Goal: Entertainment & Leisure: Consume media (video, audio)

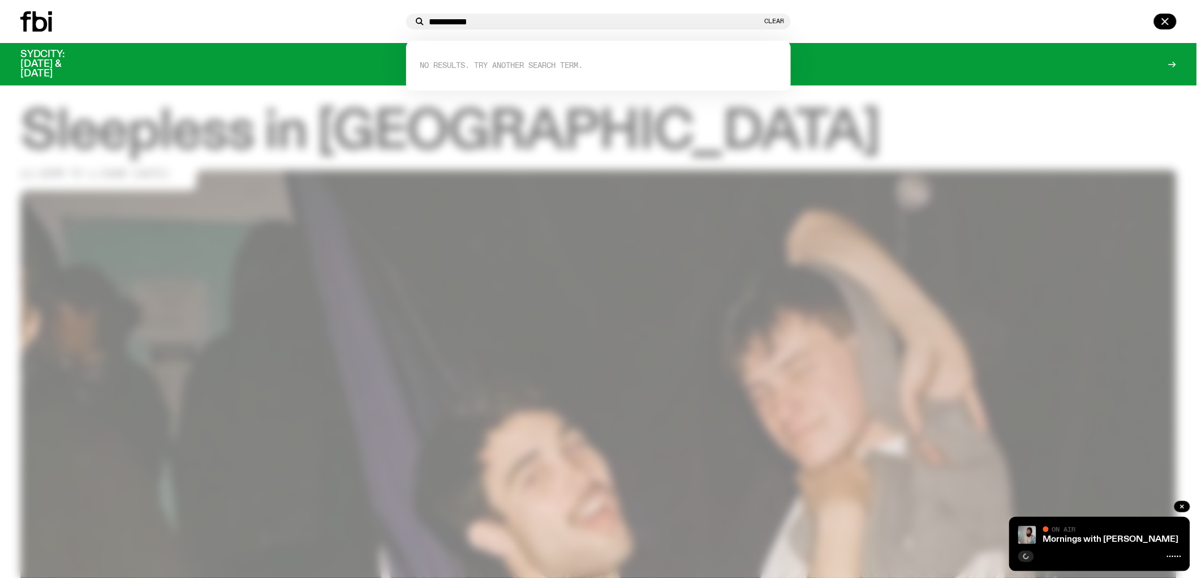
type input "**********"
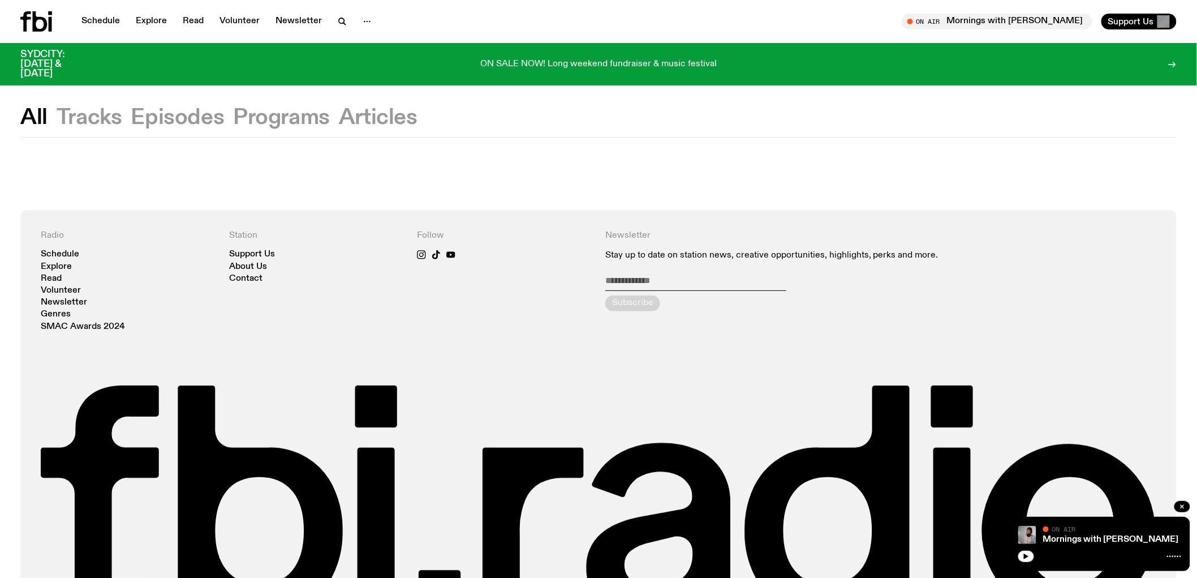
click at [27, 27] on icon at bounding box center [36, 21] width 32 height 20
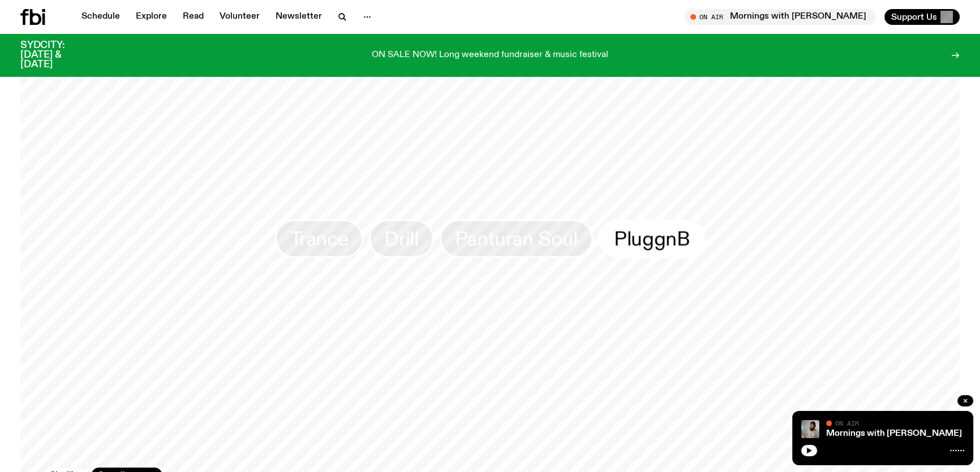
scroll to position [1147, 0]
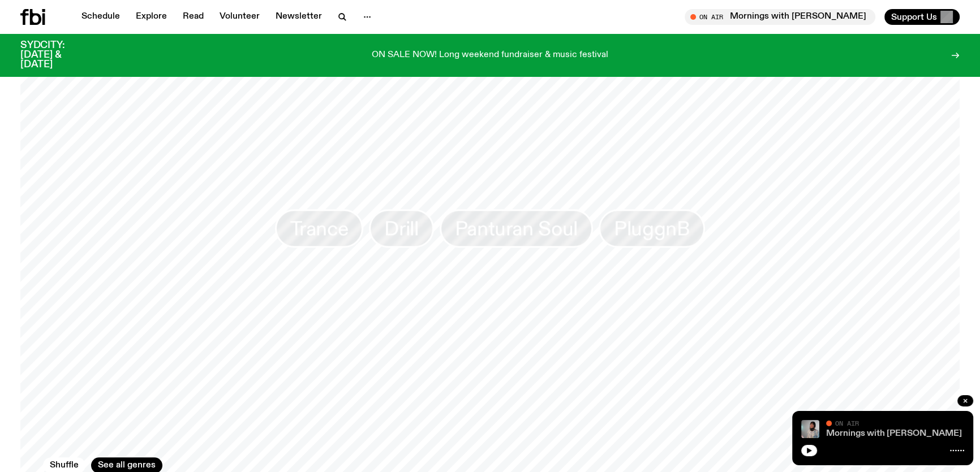
click at [837, 433] on link "Mornings with [PERSON_NAME]" at bounding box center [894, 433] width 136 height 9
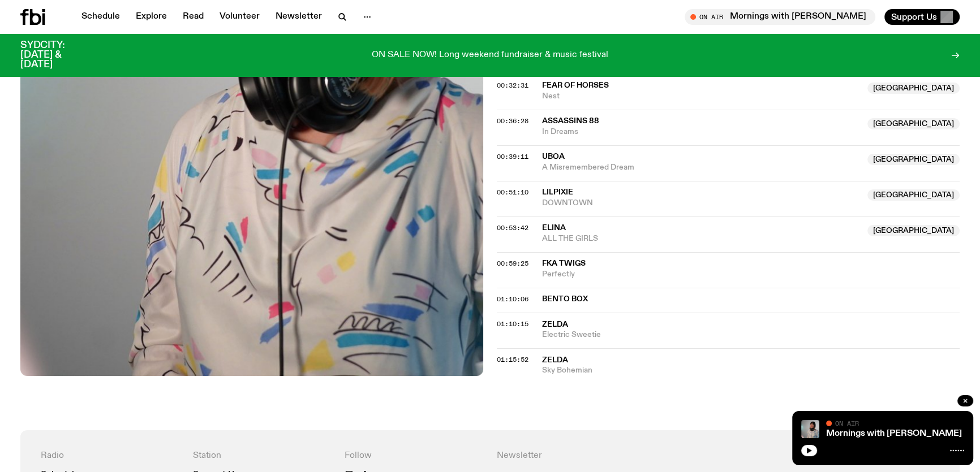
scroll to position [609, 0]
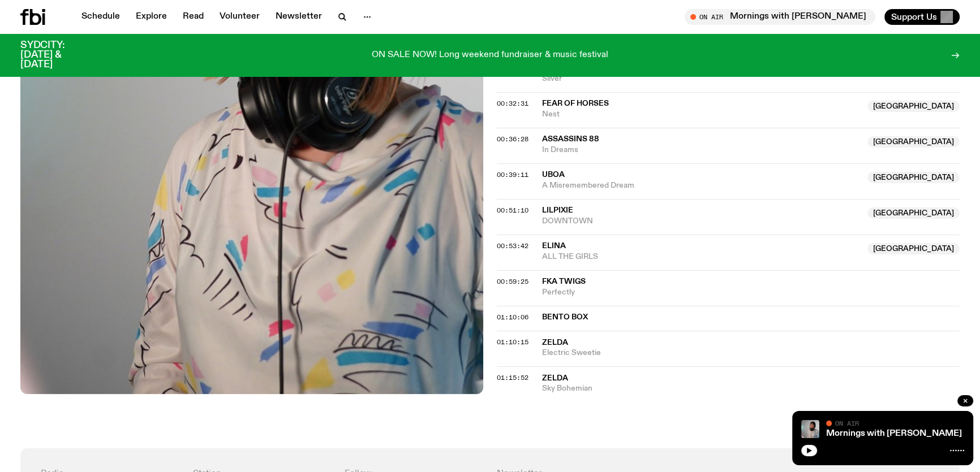
click at [550, 171] on span "Uboa" at bounding box center [553, 175] width 23 height 8
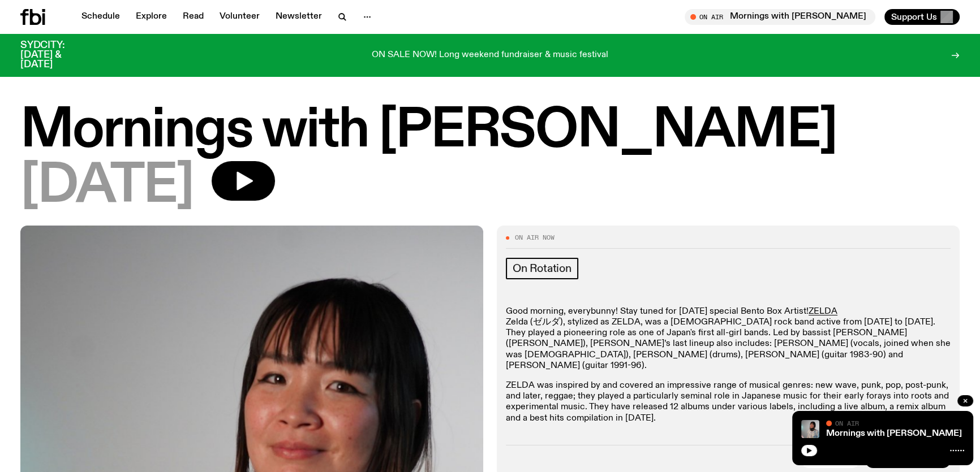
scroll to position [146, 0]
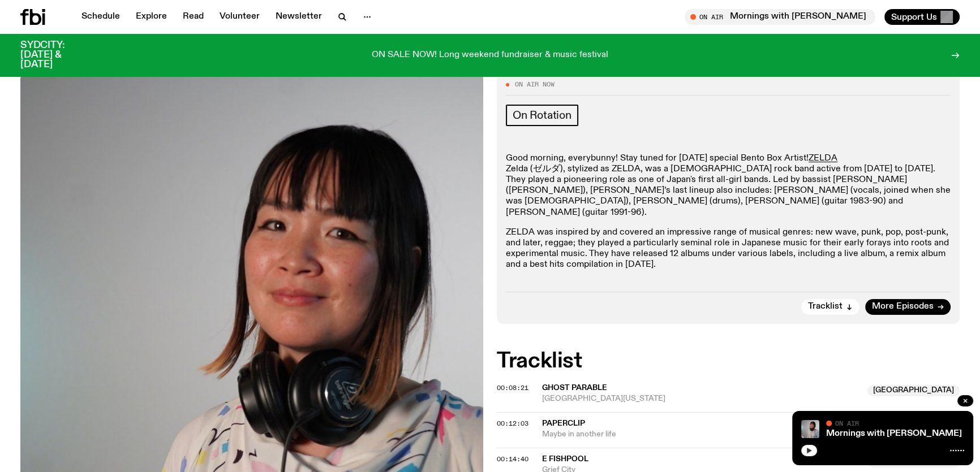
click at [804, 446] on button "button" at bounding box center [809, 450] width 16 height 11
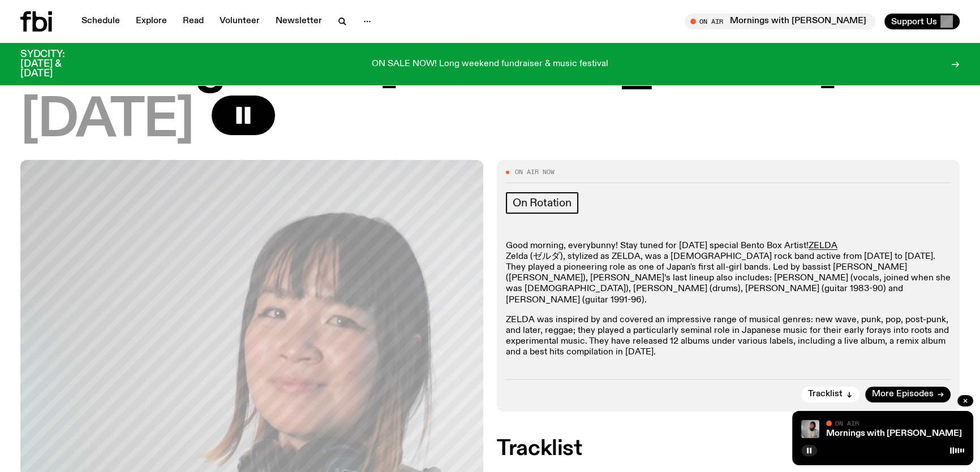
scroll to position [0, 0]
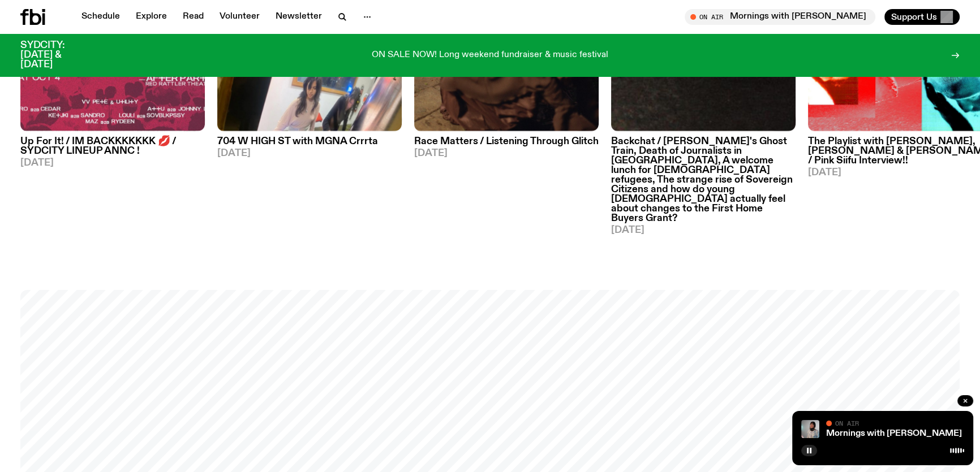
scroll to position [521, 0]
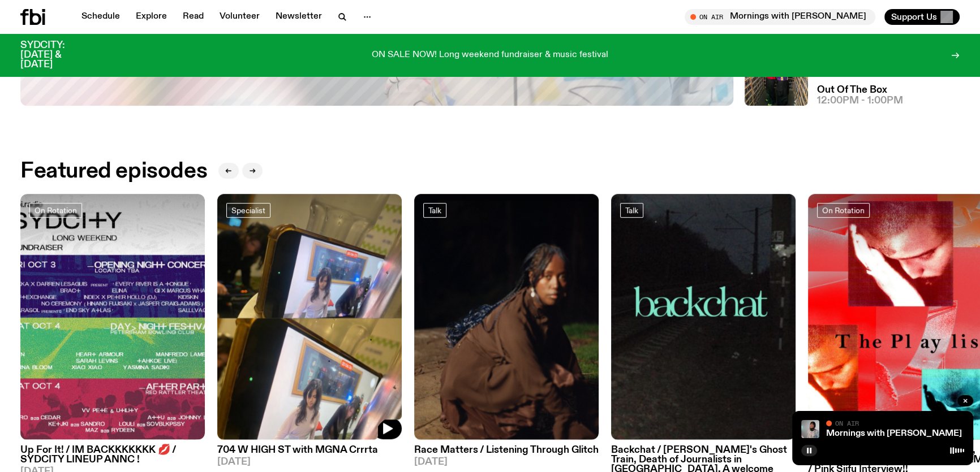
click at [316, 262] on img at bounding box center [309, 317] width 184 height 246
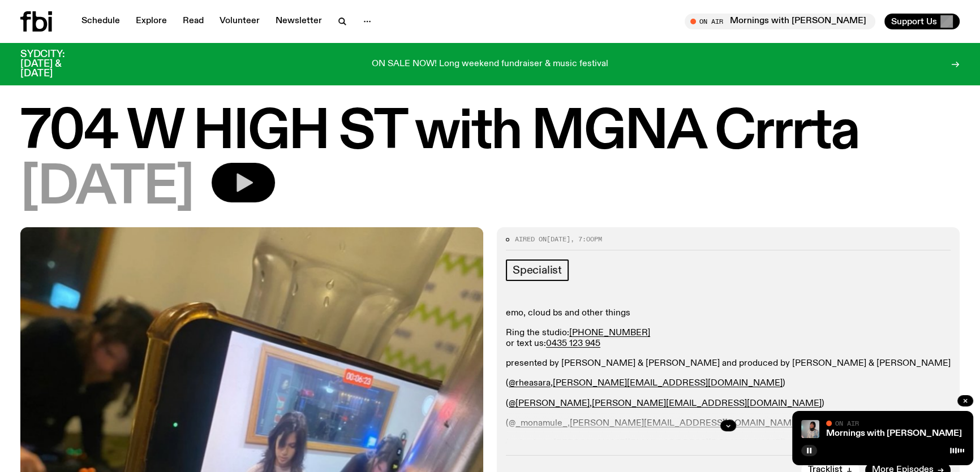
click at [253, 179] on icon "button" at bounding box center [244, 183] width 16 height 19
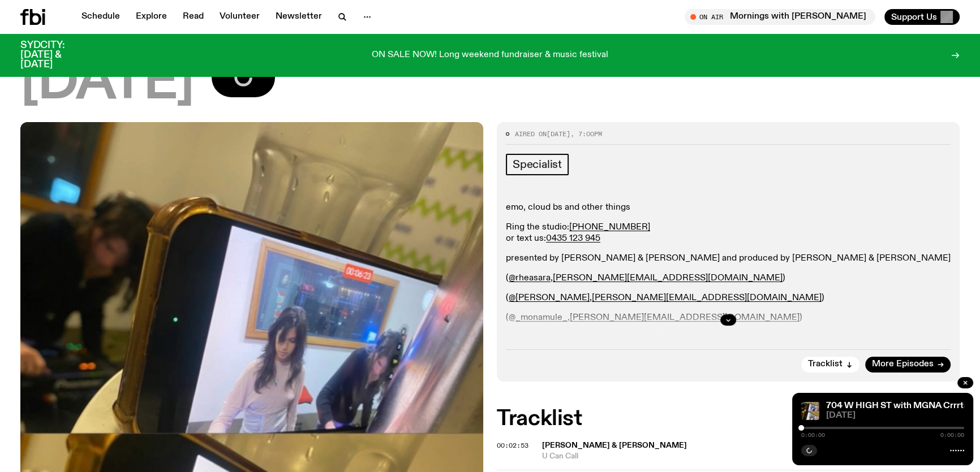
scroll to position [99, 0]
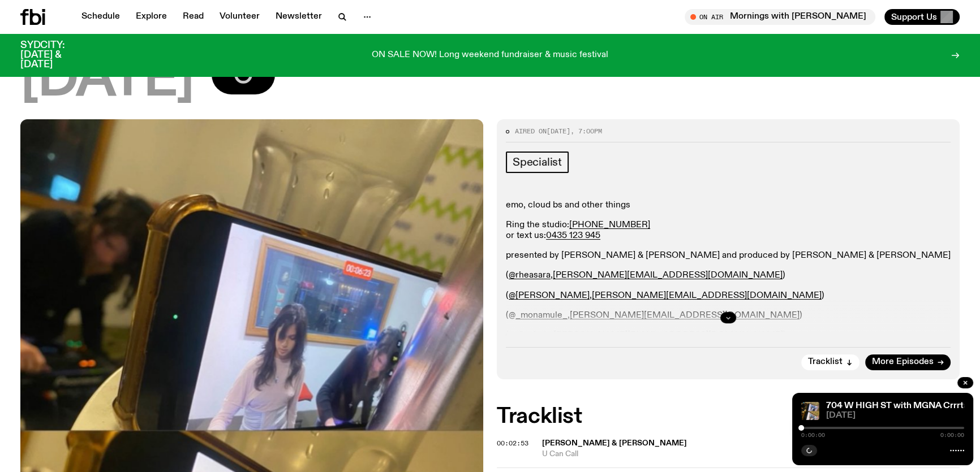
click at [728, 314] on icon "button" at bounding box center [728, 317] width 7 height 7
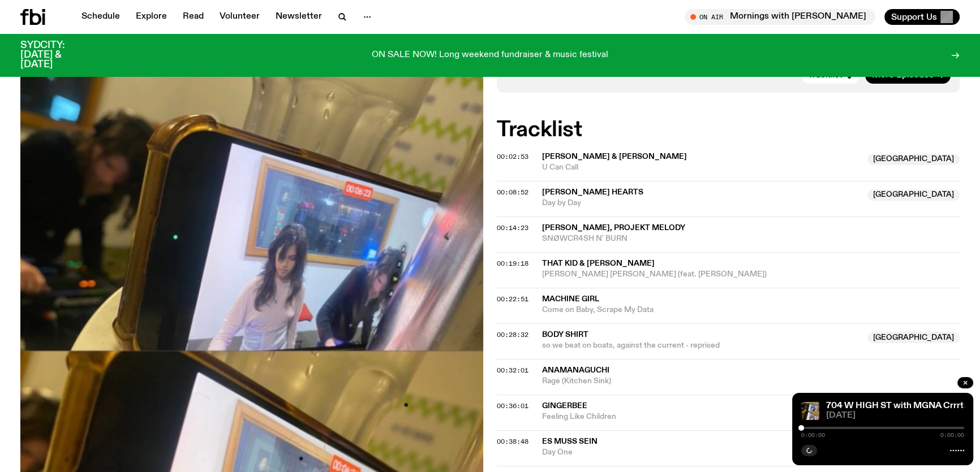
scroll to position [407, 0]
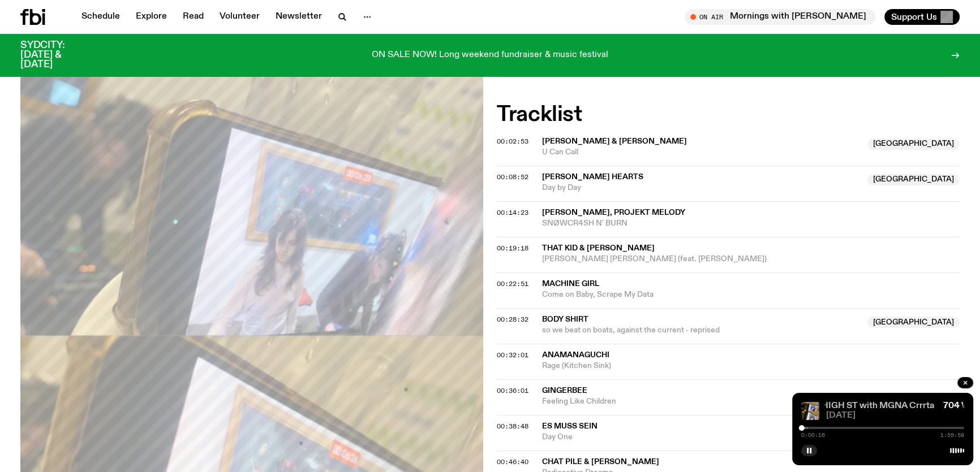
click at [902, 407] on link "704 W HIGH ST with MGNA Crrrta" at bounding box center [863, 406] width 142 height 9
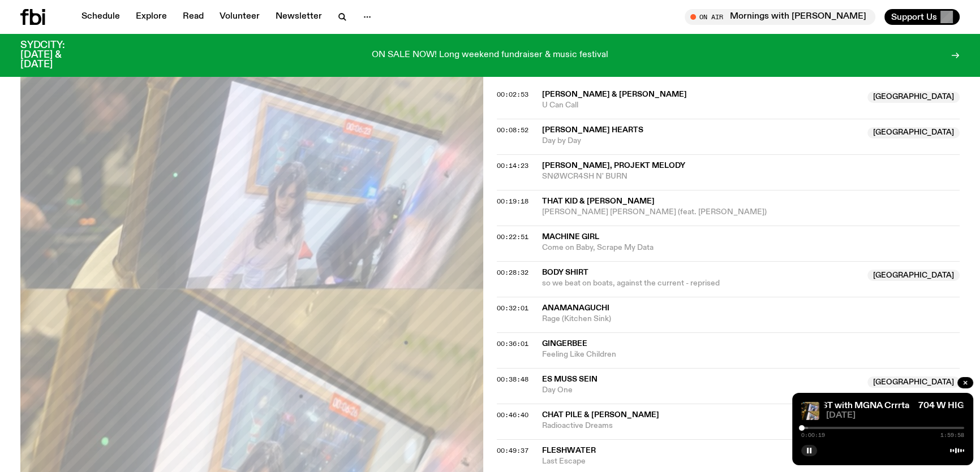
scroll to position [356, 0]
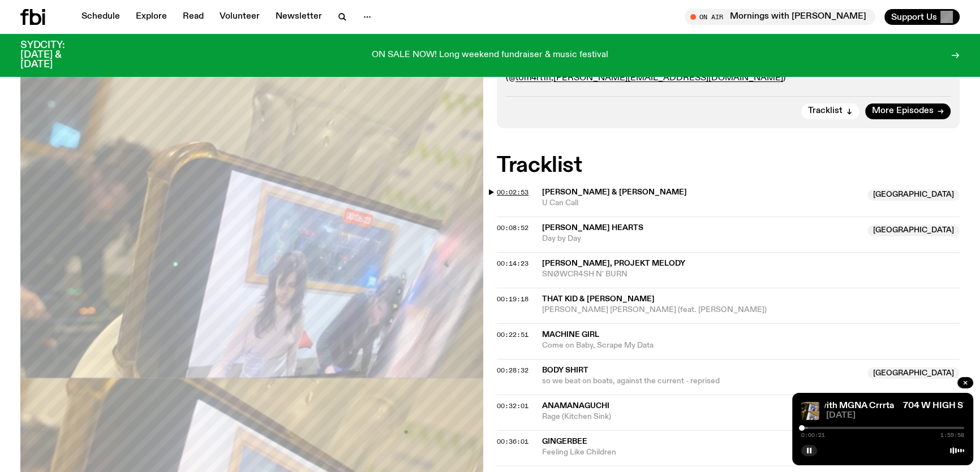
click at [515, 191] on span "00:02:53" at bounding box center [513, 192] width 32 height 9
click at [514, 227] on span "00:08:52" at bounding box center [513, 227] width 32 height 9
click at [514, 265] on span "00:14:23" at bounding box center [513, 263] width 32 height 9
click at [512, 300] on span "00:19:18" at bounding box center [513, 299] width 32 height 9
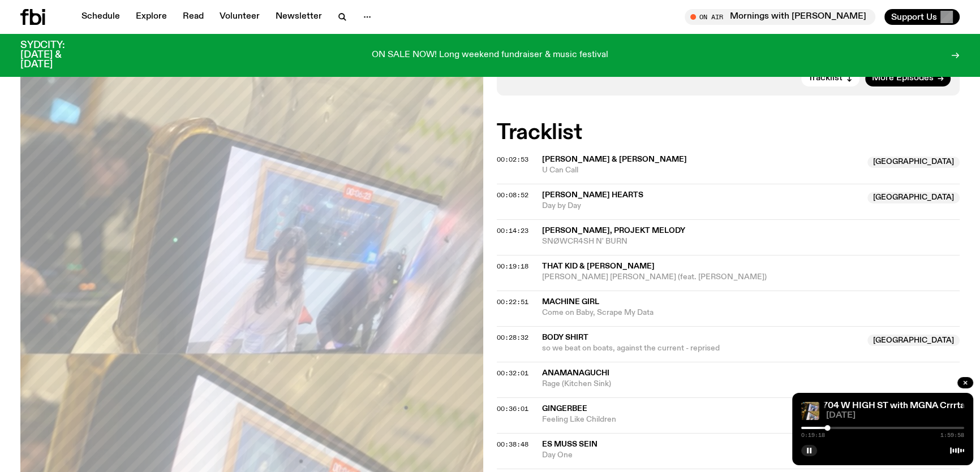
scroll to position [407, 0]
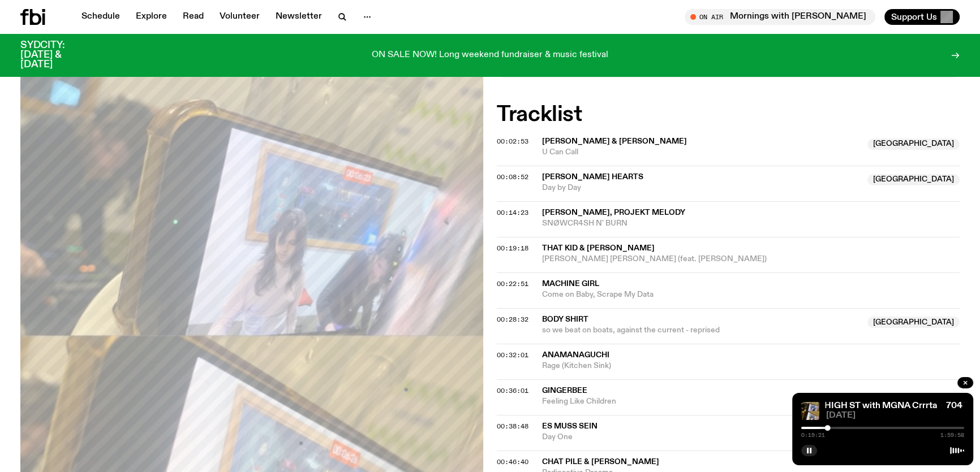
click at [830, 429] on div at bounding box center [882, 428] width 163 height 2
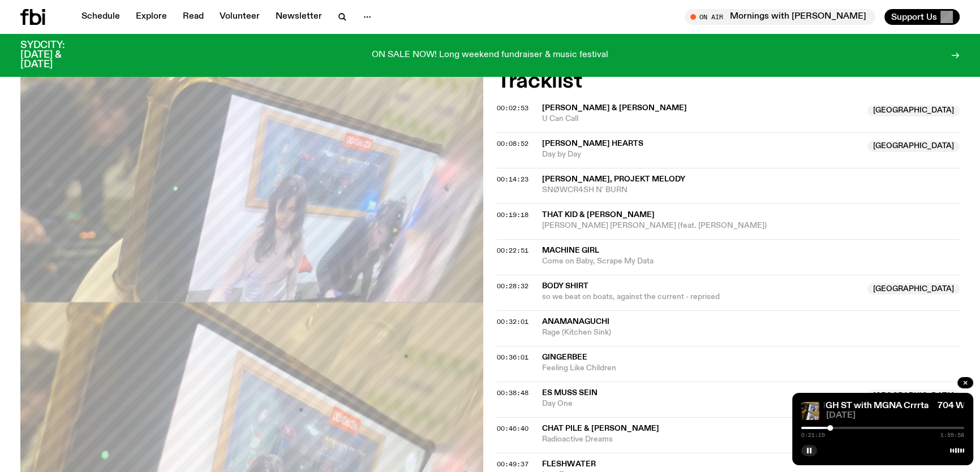
scroll to position [459, 0]
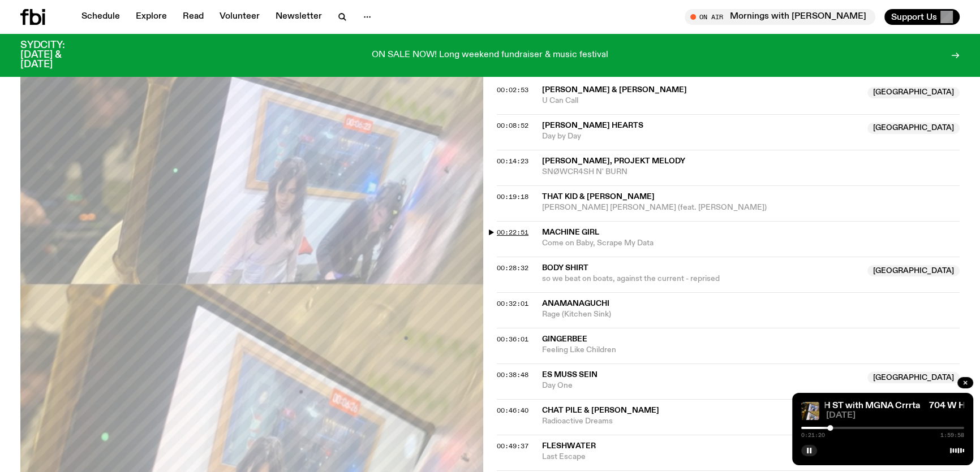
click at [506, 234] on span "00:22:51" at bounding box center [513, 232] width 32 height 9
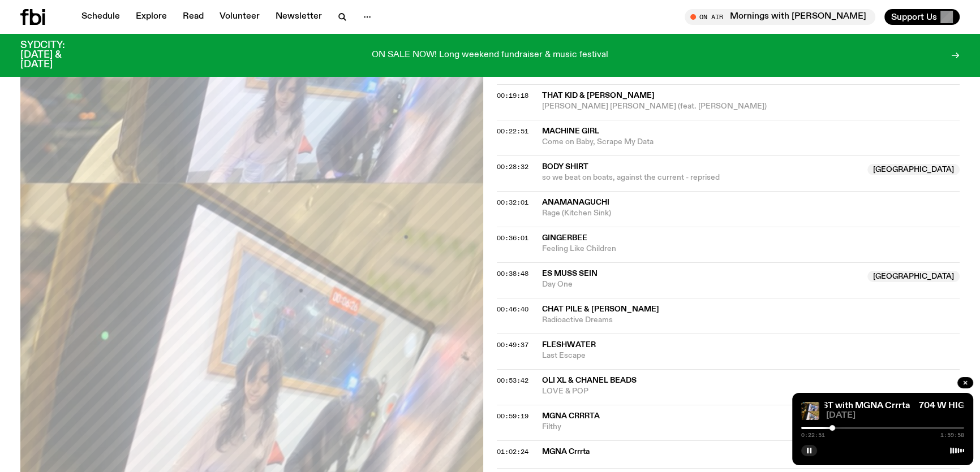
scroll to position [562, 0]
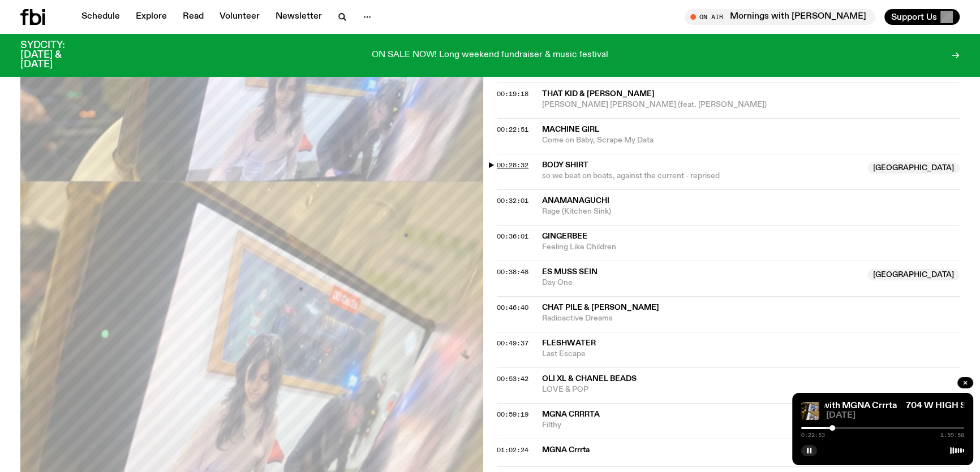
click at [510, 162] on span "00:28:32" at bounding box center [513, 165] width 32 height 9
click at [520, 202] on span "00:32:01" at bounding box center [513, 200] width 32 height 9
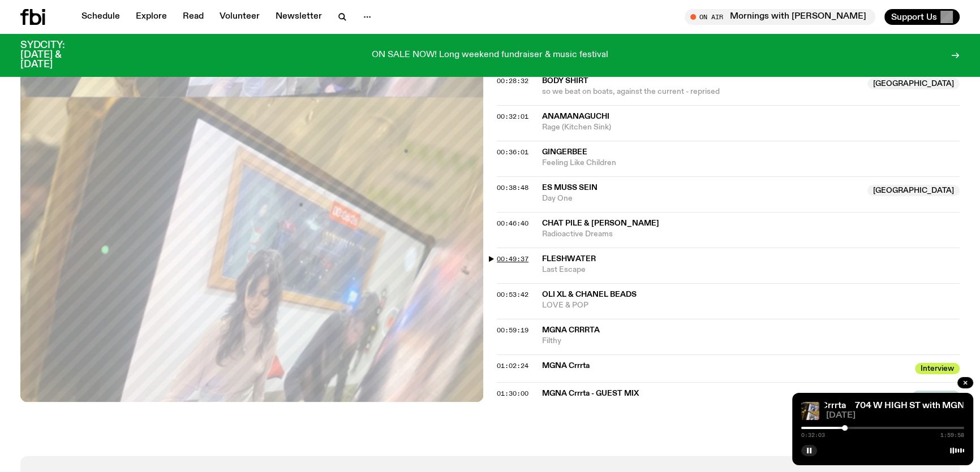
scroll to position [665, 0]
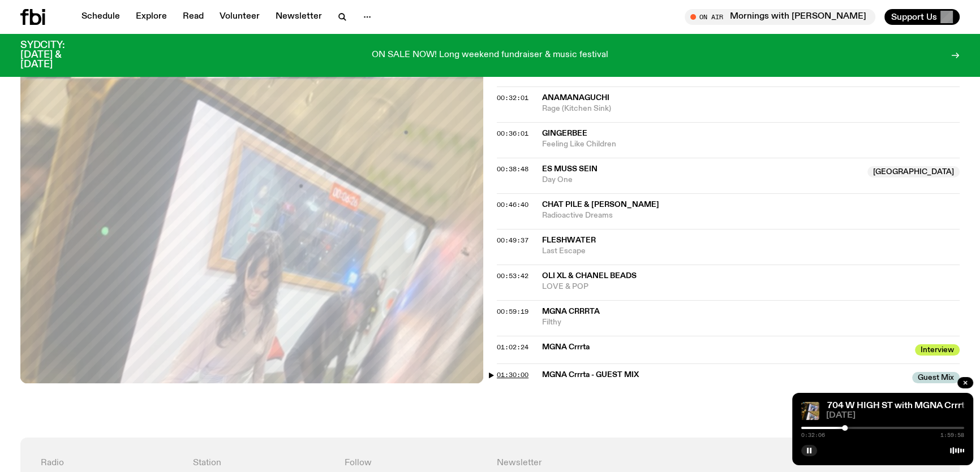
click at [514, 370] on span "01:30:00" at bounding box center [513, 374] width 32 height 9
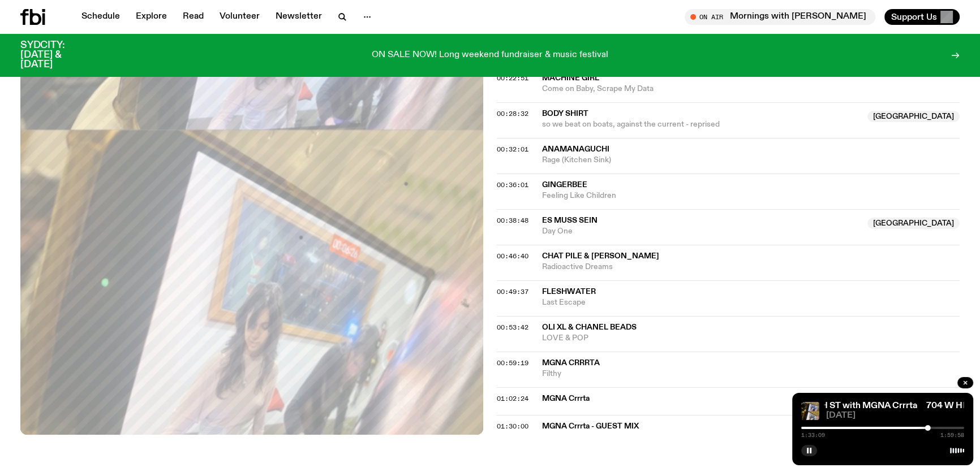
click at [932, 429] on div at bounding box center [882, 428] width 163 height 2
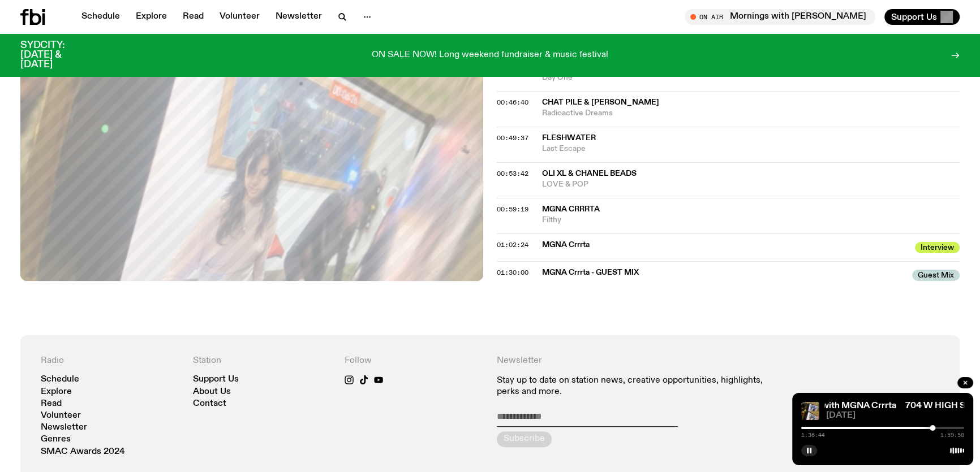
scroll to position [768, 0]
click at [940, 430] on div "1:36:45 1:59:58" at bounding box center [882, 432] width 163 height 14
click at [945, 429] on div at bounding box center [882, 428] width 163 height 2
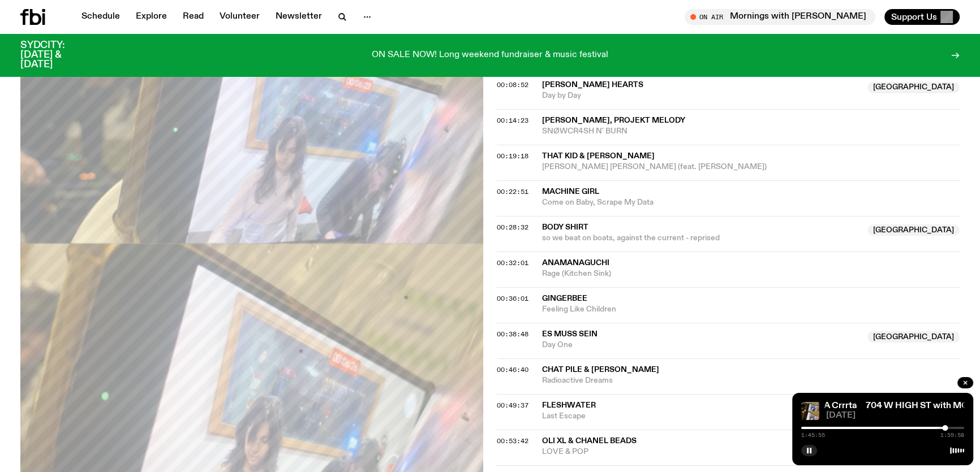
scroll to position [191, 0]
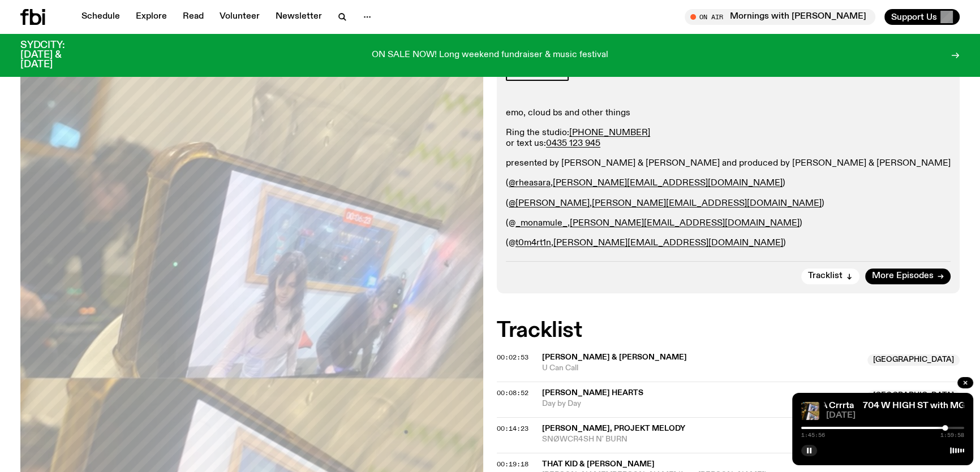
click at [38, 18] on icon at bounding box center [32, 17] width 25 height 16
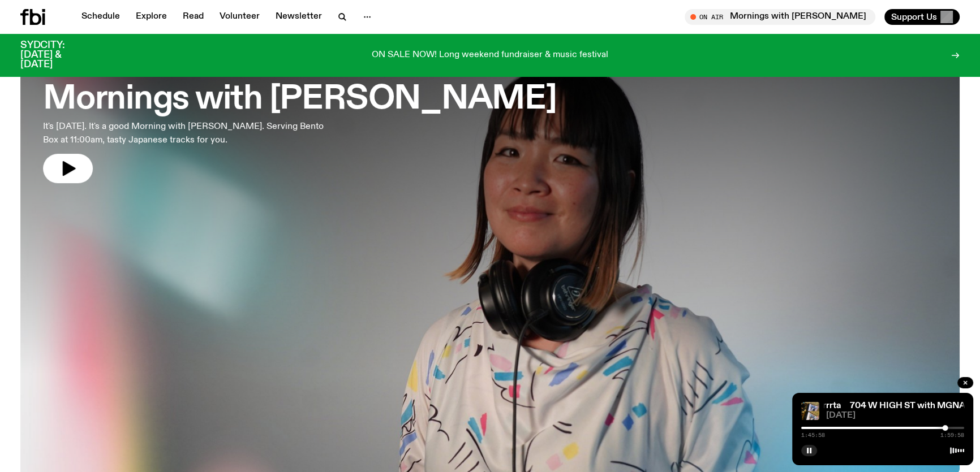
scroll to position [148, 0]
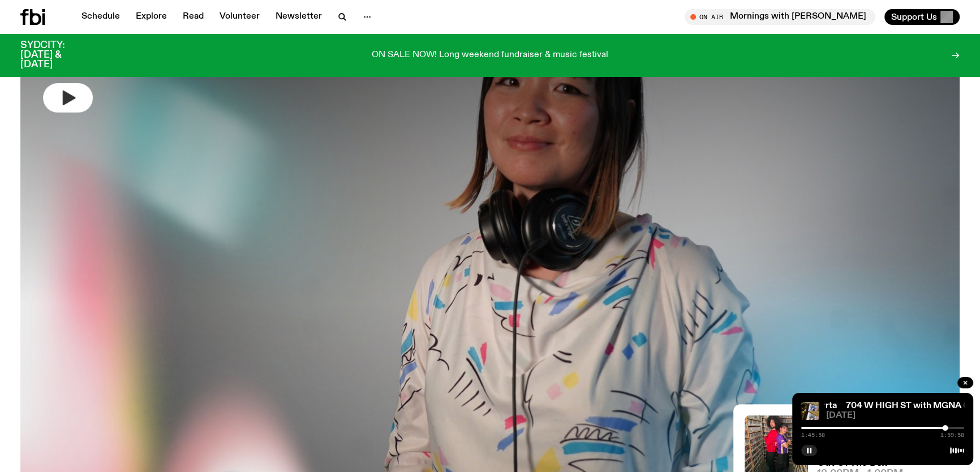
click at [64, 98] on icon "button" at bounding box center [69, 97] width 13 height 15
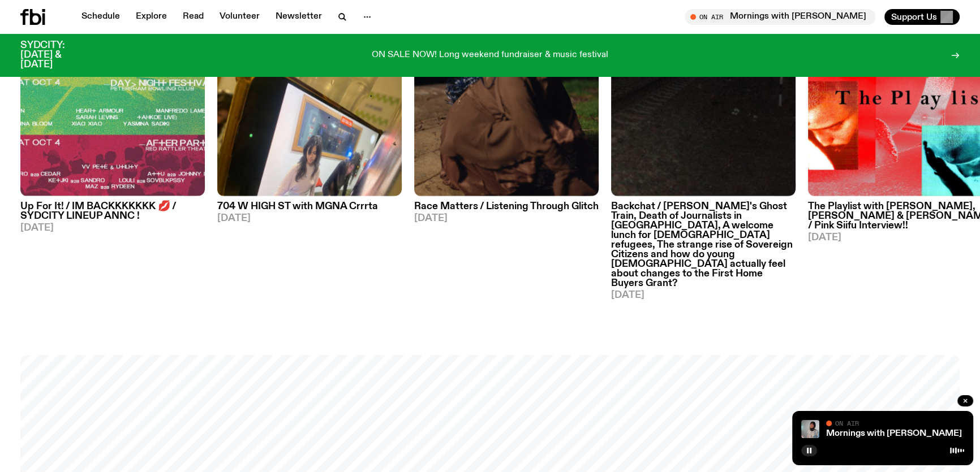
scroll to position [477, 0]
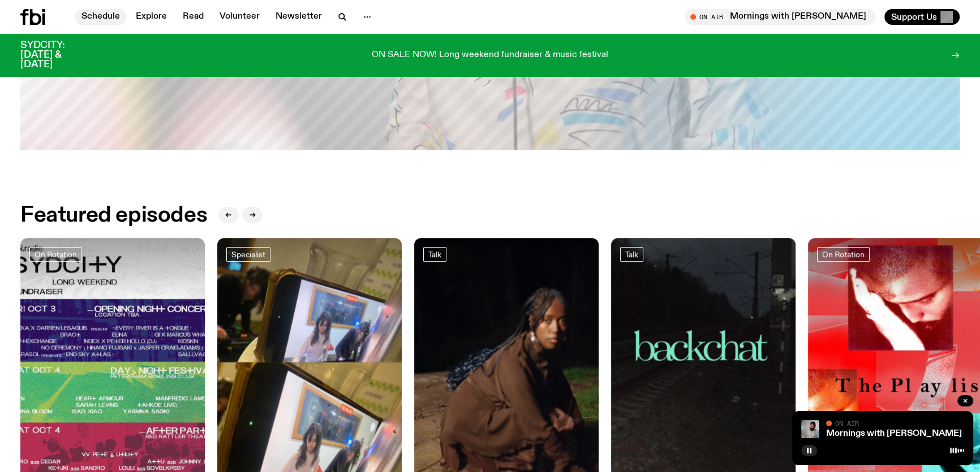
click at [195, 16] on link "Read" at bounding box center [193, 17] width 35 height 16
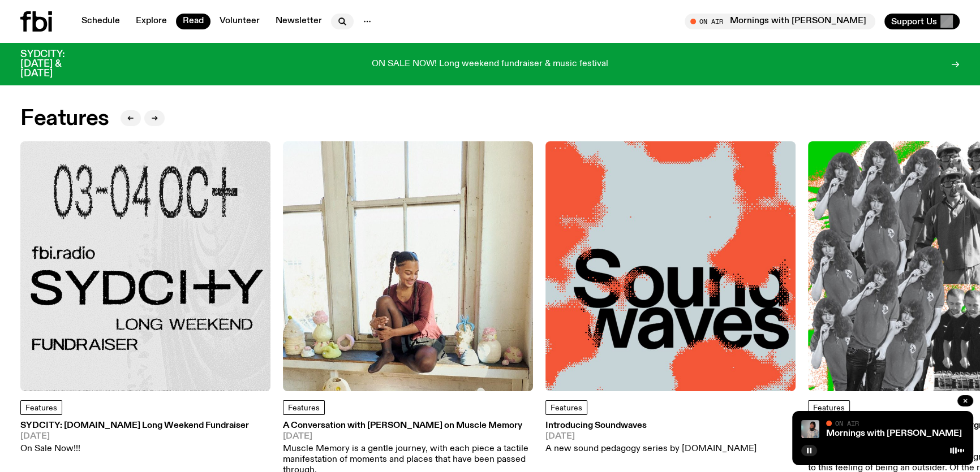
click at [339, 20] on icon "button" at bounding box center [341, 20] width 5 height 5
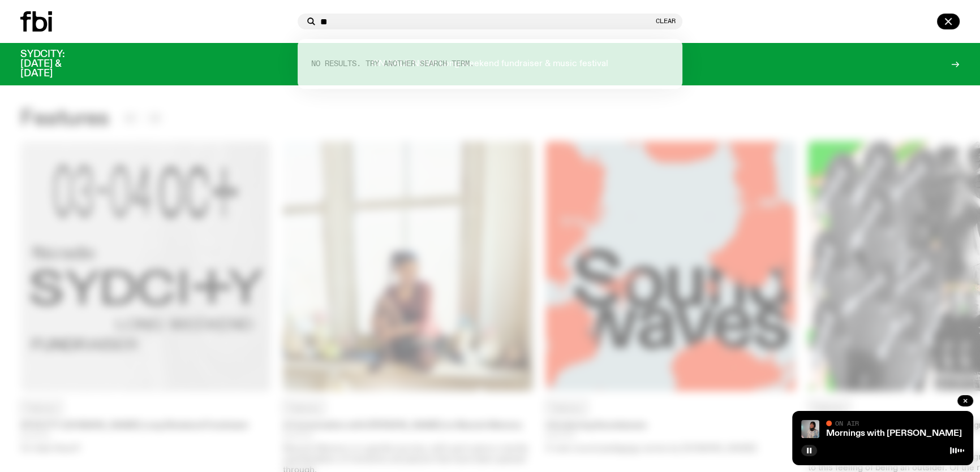
type input "*"
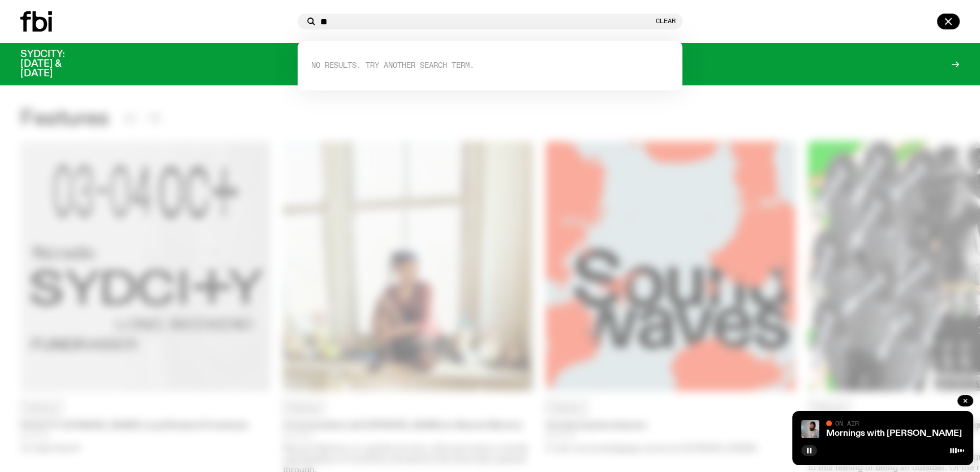
type input "*"
type input "**********"
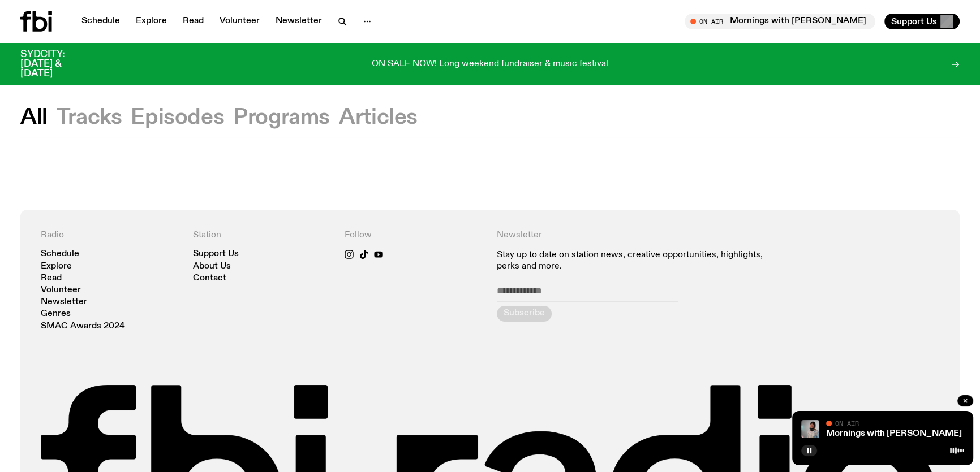
click at [51, 22] on icon at bounding box center [36, 21] width 32 height 20
